Goal: Information Seeking & Learning: Check status

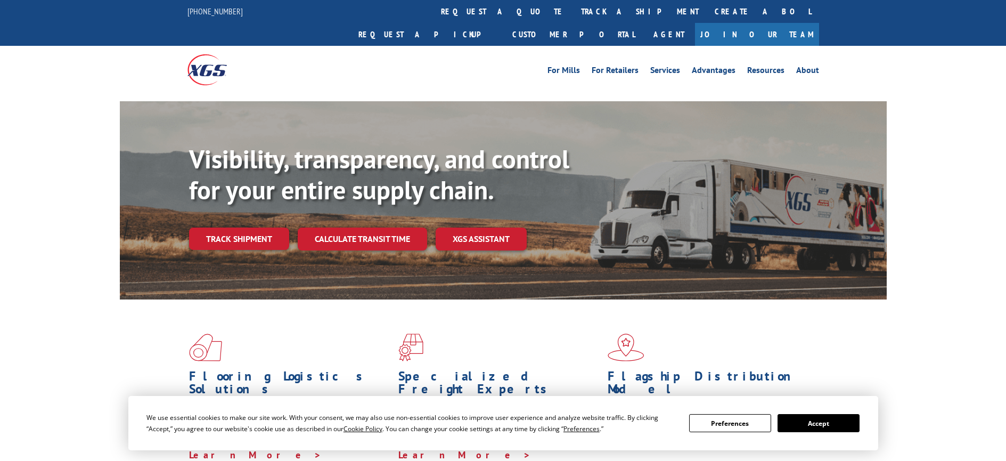
click at [229, 235] on div "Visibility, transparency, and control for your entire supply chain. Track shipm…" at bounding box center [538, 218] width 698 height 149
click at [230, 227] on link "Track shipment" at bounding box center [239, 238] width 100 height 22
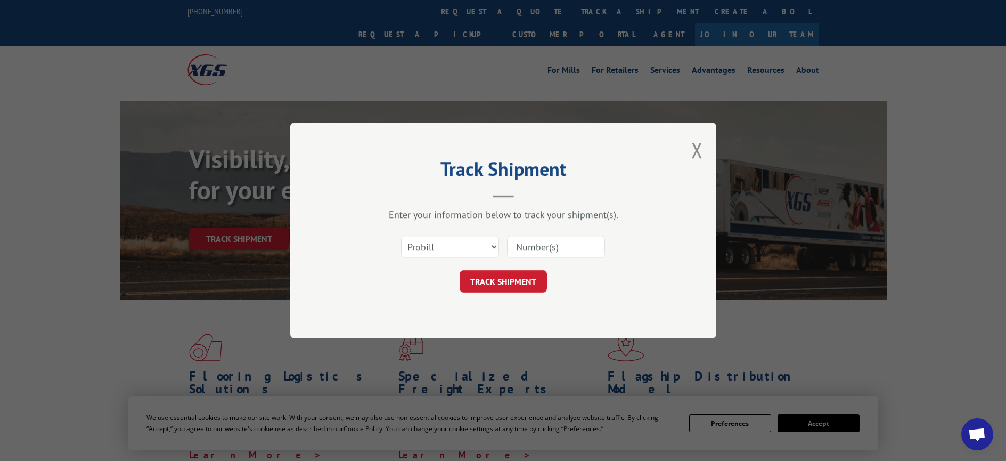
click at [522, 252] on input at bounding box center [556, 246] width 98 height 22
paste input "17672639"
type input "17672639"
click at [529, 288] on button "TRACK SHIPMENT" at bounding box center [503, 281] width 87 height 22
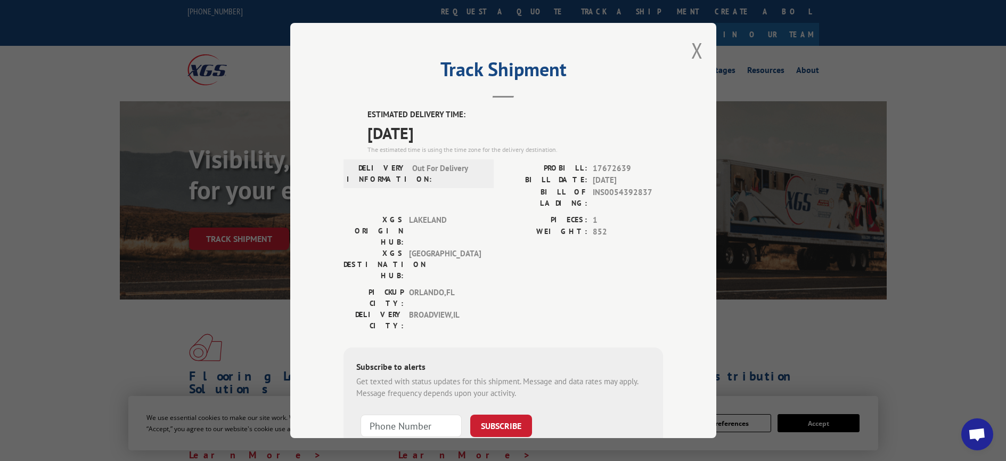
click at [831, 307] on div "Track Shipment ESTIMATED DELIVERY TIME: [DATE] The estimated time is using the …" at bounding box center [503, 230] width 1006 height 461
click at [693, 52] on button "Close modal" at bounding box center [698, 50] width 12 height 28
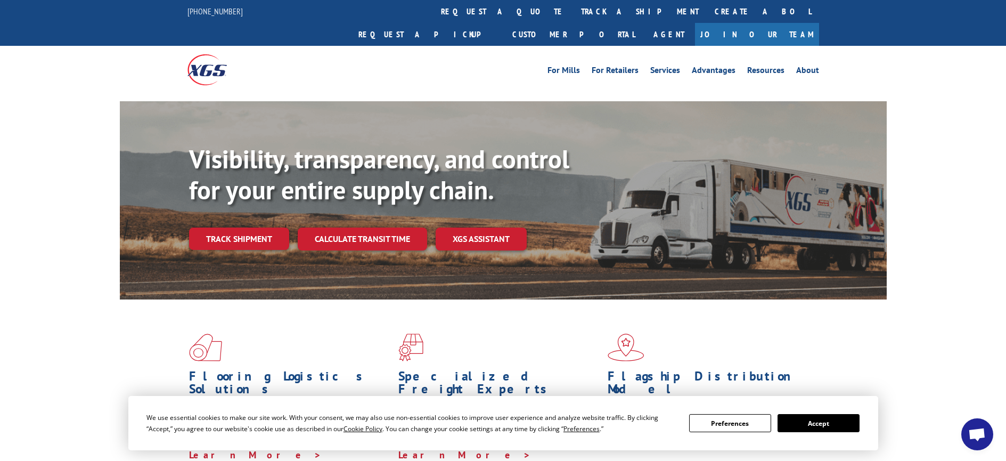
click at [975, 434] on span "Open chat" at bounding box center [978, 435] width 18 height 15
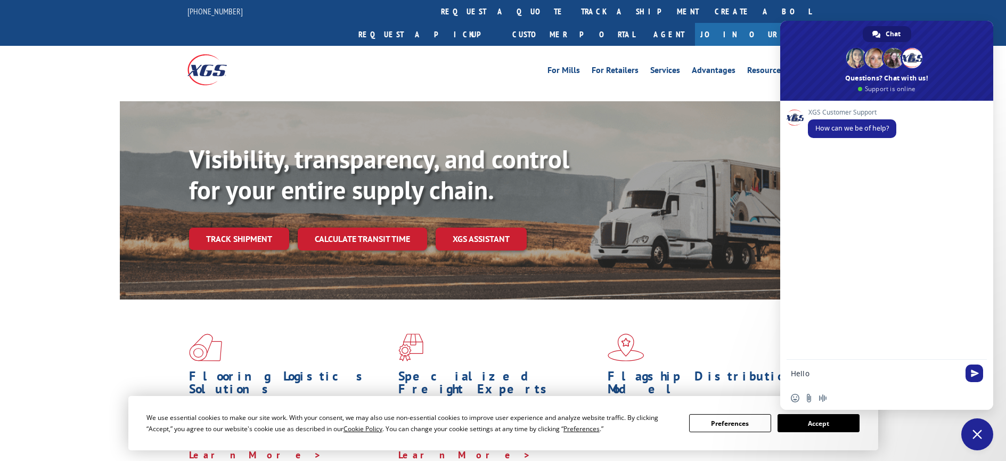
paste textarea "17672639"
drag, startPoint x: 871, startPoint y: 376, endPoint x: 813, endPoint y: 376, distance: 57.5
click at [813, 376] on textarea "Hello 17672639" at bounding box center [875, 374] width 168 height 10
type textarea "Hello"
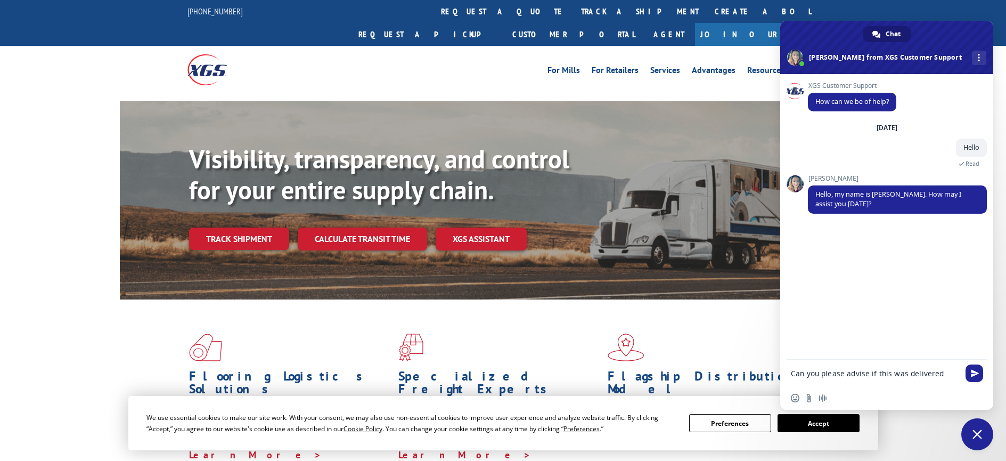
click at [950, 374] on textarea "Can you please advise if this was delivered" at bounding box center [875, 374] width 168 height 10
paste textarea "17672639"
click at [792, 370] on textarea "Can you please advise if this was delivered 17672639" at bounding box center [875, 376] width 168 height 19
type textarea "Hi [PERSON_NAME] Can you please advise if this was delivered 17672639"
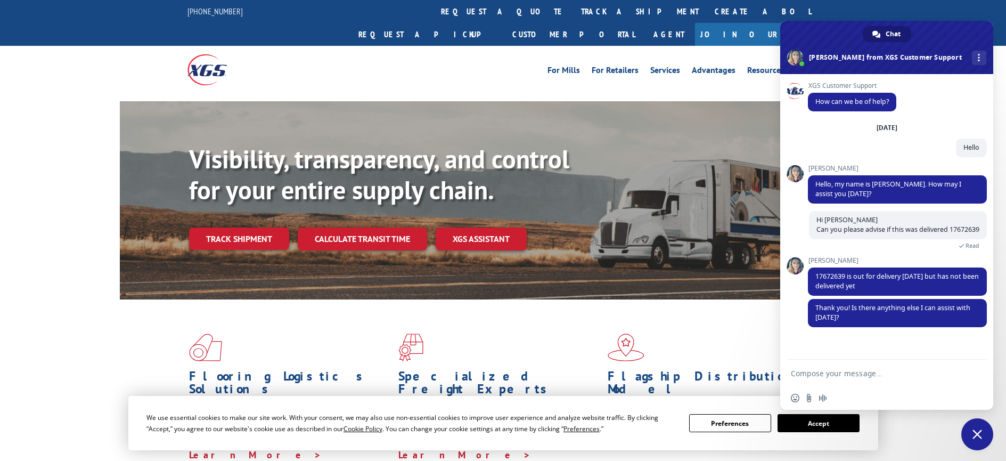
click at [875, 354] on div "XGS Customer Support How can we be of help? [DATE] Hello 2 minutes ago [PERSON_…" at bounding box center [887, 217] width 213 height 286
click at [859, 376] on textarea "Compose your message..." at bounding box center [875, 374] width 168 height 10
type textarea "N"
type textarea "Ok ty"
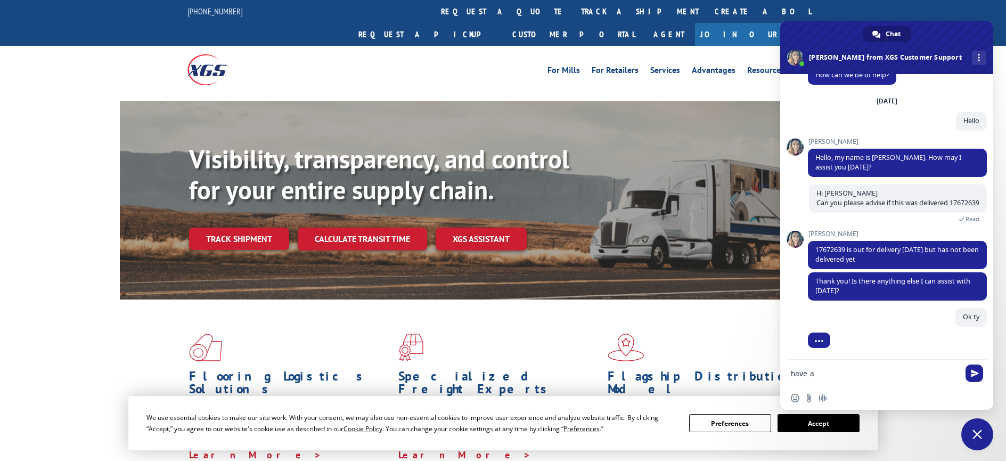
scroll to position [36, 0]
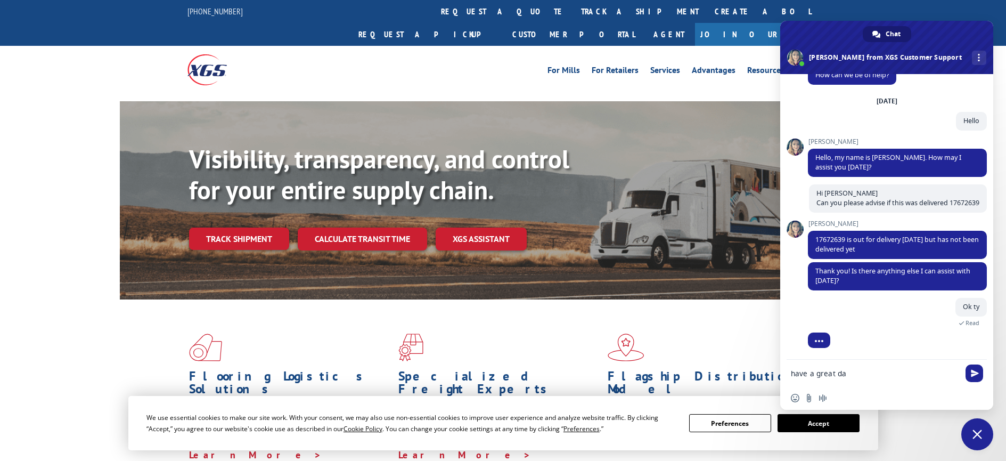
type textarea "have a great day"
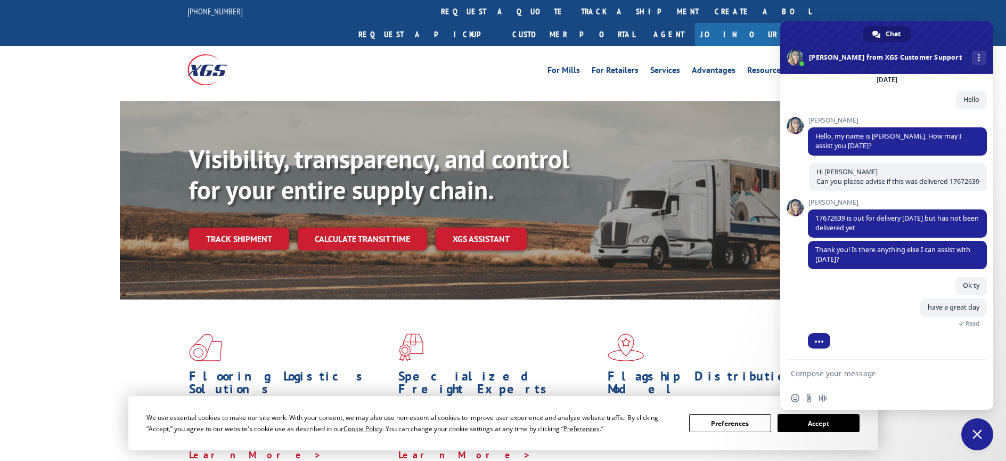
scroll to position [58, 0]
click at [858, 276] on div "Ok ty Just now" at bounding box center [897, 287] width 179 height 22
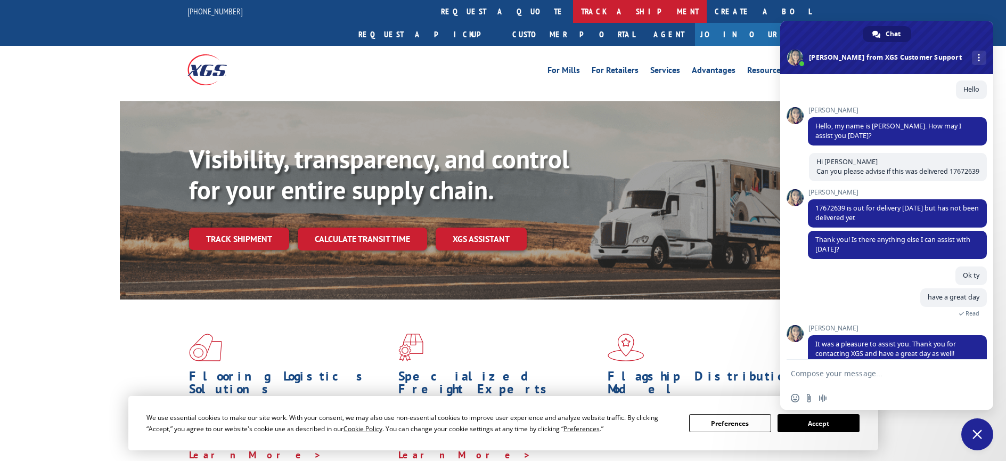
scroll to position [112, 0]
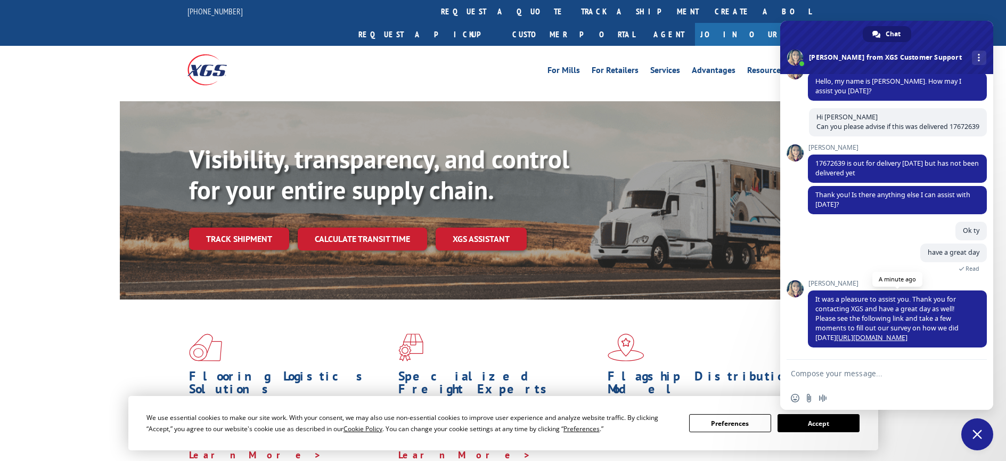
click at [860, 338] on link "[URL][DOMAIN_NAME]" at bounding box center [871, 337] width 71 height 9
